Goal: Task Accomplishment & Management: Use online tool/utility

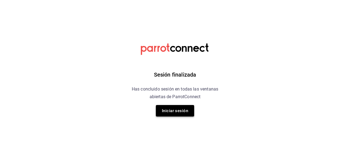
click at [170, 106] on button "Iniciar sesión" at bounding box center [175, 110] width 38 height 11
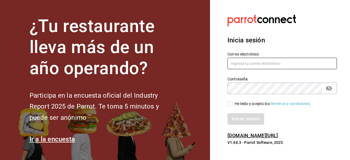
type input "[EMAIL_ADDRESS][DOMAIN_NAME]"
click at [331, 88] on icon "passwordField" at bounding box center [329, 88] width 6 height 5
click at [232, 103] on input "He leído y acepto los Términos y condiciones." at bounding box center [229, 103] width 5 height 5
checkbox input "true"
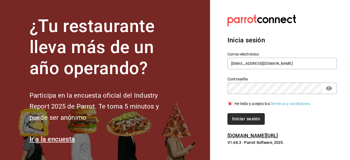
click at [238, 117] on button "Iniciar sesión" at bounding box center [245, 118] width 37 height 11
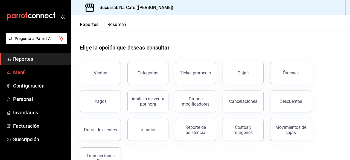
click at [30, 69] on span "Menú" at bounding box center [39, 72] width 53 height 7
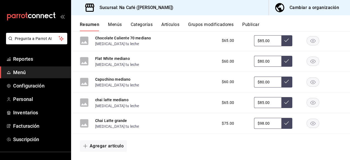
scroll to position [769, 0]
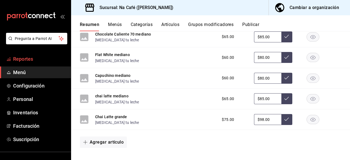
click at [41, 54] on link "Reportes" at bounding box center [35, 59] width 71 height 12
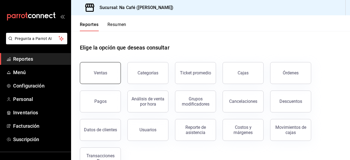
click at [107, 69] on button "Ventas" at bounding box center [100, 73] width 41 height 22
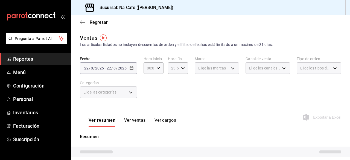
click at [132, 66] on div "2025-08-22 22 / 8 / 2025 - 2025-08-22 22 / 8 / 2025" at bounding box center [108, 67] width 57 height 11
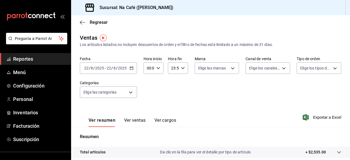
click at [131, 67] on icon "button" at bounding box center [132, 68] width 4 height 4
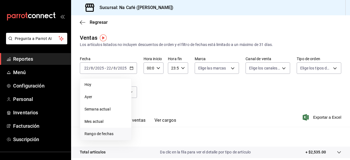
click at [98, 136] on span "Rango de fechas" at bounding box center [105, 134] width 42 height 6
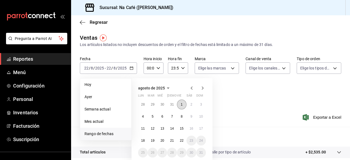
click at [184, 106] on button "1" at bounding box center [182, 104] width 10 height 10
click at [182, 108] on button "1" at bounding box center [182, 104] width 10 height 10
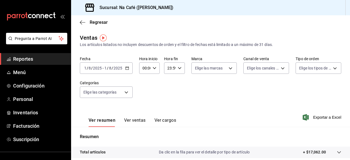
click at [126, 67] on \(Stroke\) "button" at bounding box center [126, 68] width 3 height 3
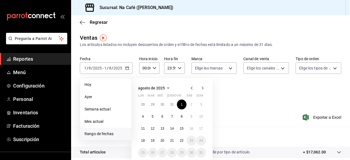
click at [192, 87] on icon "button" at bounding box center [191, 88] width 7 height 7
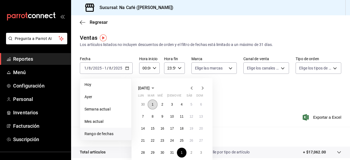
click at [154, 102] on button "1" at bounding box center [153, 104] width 10 height 10
click at [173, 152] on abbr "31" at bounding box center [172, 153] width 4 height 4
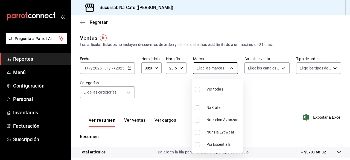
click at [231, 69] on body "Pregunta a Parrot AI Reportes Menú Configuración Personal Inventarios Facturaci…" at bounding box center [175, 80] width 350 height 160
click at [197, 121] on input "checkbox" at bounding box center [197, 119] width 5 height 5
checkbox input "true"
type input "a272d3d9-eb3c-419b-9379-c2c0032a49e6"
click at [277, 70] on div at bounding box center [175, 80] width 350 height 160
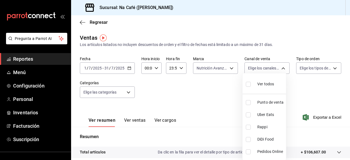
click at [277, 70] on body "Pregunta a Parrot AI Reportes Menú Configuración Personal Inventarios Facturaci…" at bounding box center [175, 80] width 350 height 160
click at [300, 88] on div at bounding box center [175, 80] width 350 height 160
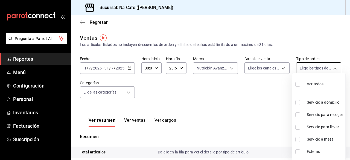
click at [330, 67] on body "Pregunta a Parrot AI Reportes Menú Configuración Personal Inventarios Facturaci…" at bounding box center [175, 80] width 350 height 160
drag, startPoint x: 253, startPoint y: 92, endPoint x: 123, endPoint y: 91, distance: 129.8
click at [123, 91] on div at bounding box center [175, 80] width 350 height 160
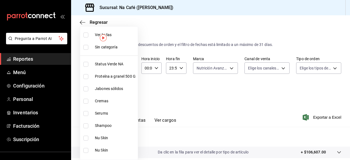
click at [127, 91] on body "Pregunta a Parrot AI Reportes Menú Configuración Personal Inventarios Facturaci…" at bounding box center [175, 80] width 350 height 160
click at [86, 77] on input "checkbox" at bounding box center [85, 76] width 5 height 5
checkbox input "true"
type input "6d527642-6fb4-4f8f-b393-cb22ce7e141e"
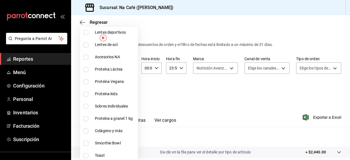
scroll to position [238, 0]
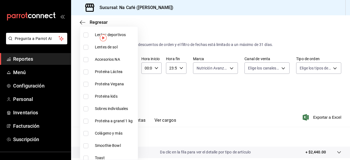
click at [85, 121] on input "checkbox" at bounding box center [85, 121] width 5 height 5
checkbox input "true"
type input "6d527642-6fb4-4f8f-b393-cb22ce7e141e,99bf6b9a-b7cd-45bc-99b7-d01a04ab766e"
click at [199, 111] on div at bounding box center [175, 80] width 350 height 160
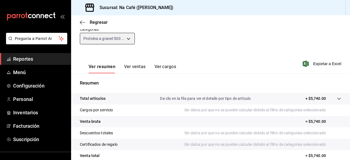
scroll to position [47, 0]
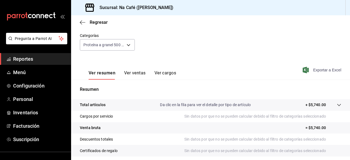
click at [314, 72] on span "Exportar a Excel" at bounding box center [322, 70] width 37 height 7
